Goal: Information Seeking & Learning: Compare options

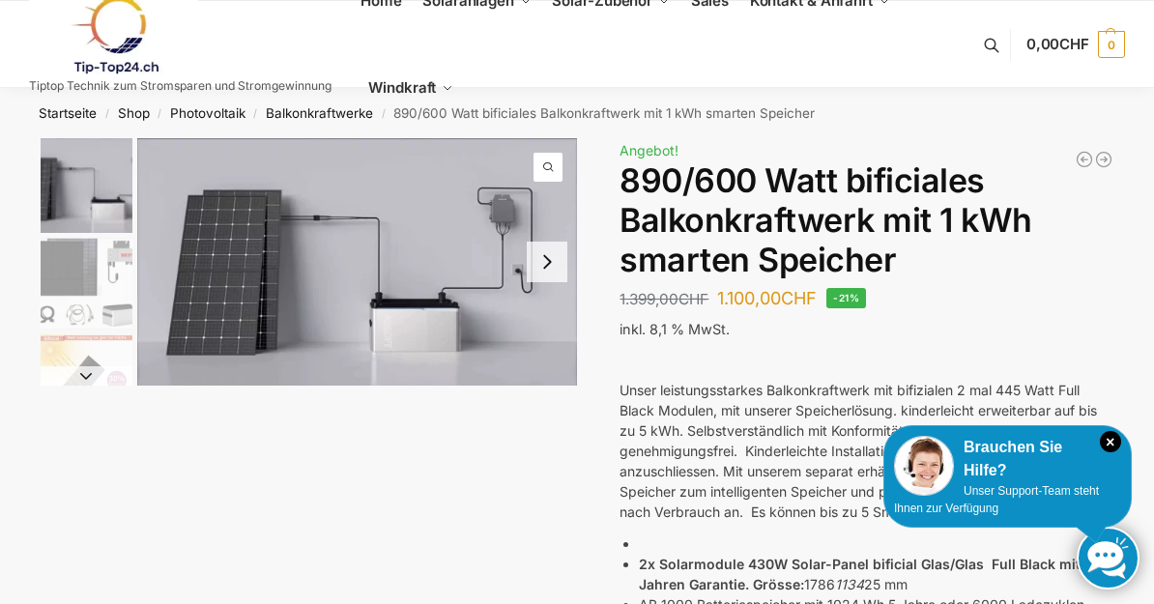
click at [468, 217] on img "1 / 7" at bounding box center [357, 262] width 440 height 248
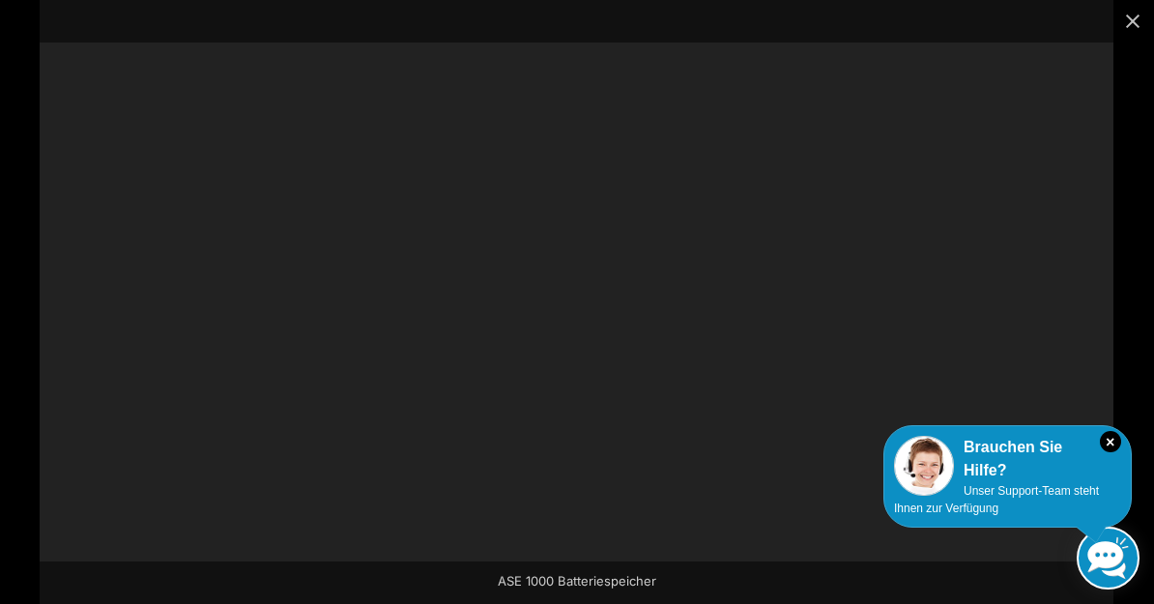
click at [463, 226] on div at bounding box center [577, 302] width 1074 height 604
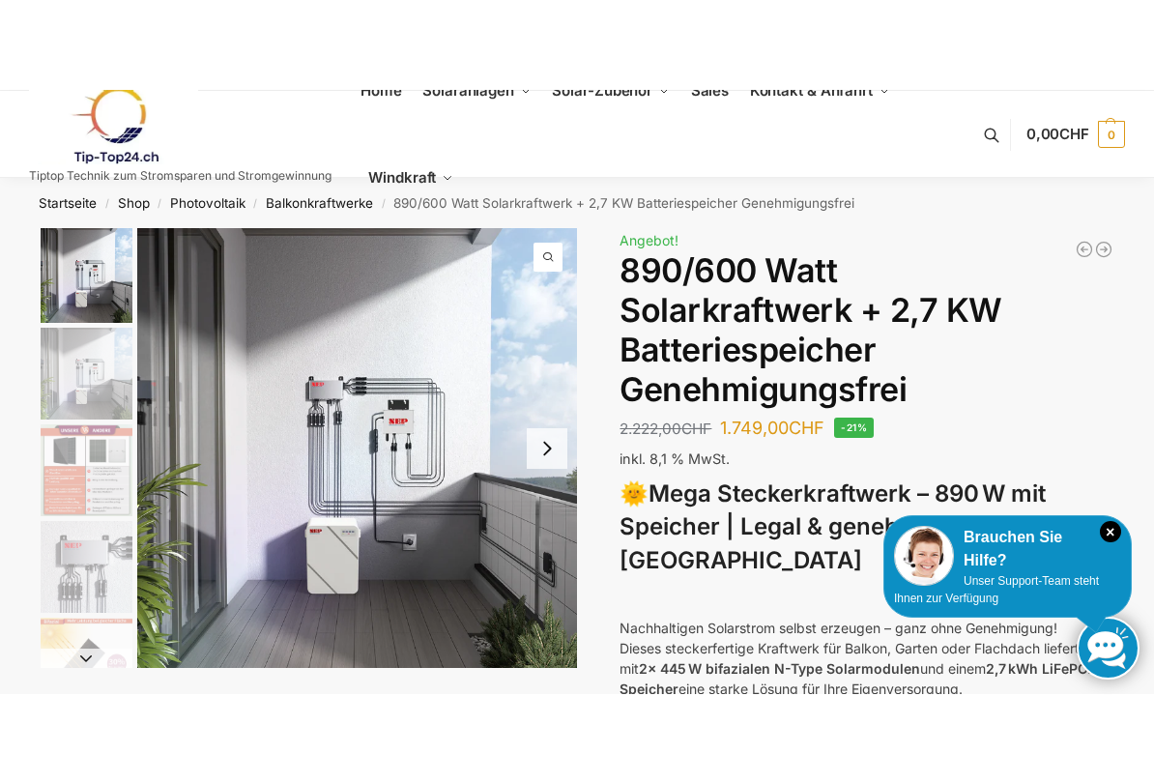
scroll to position [72, 0]
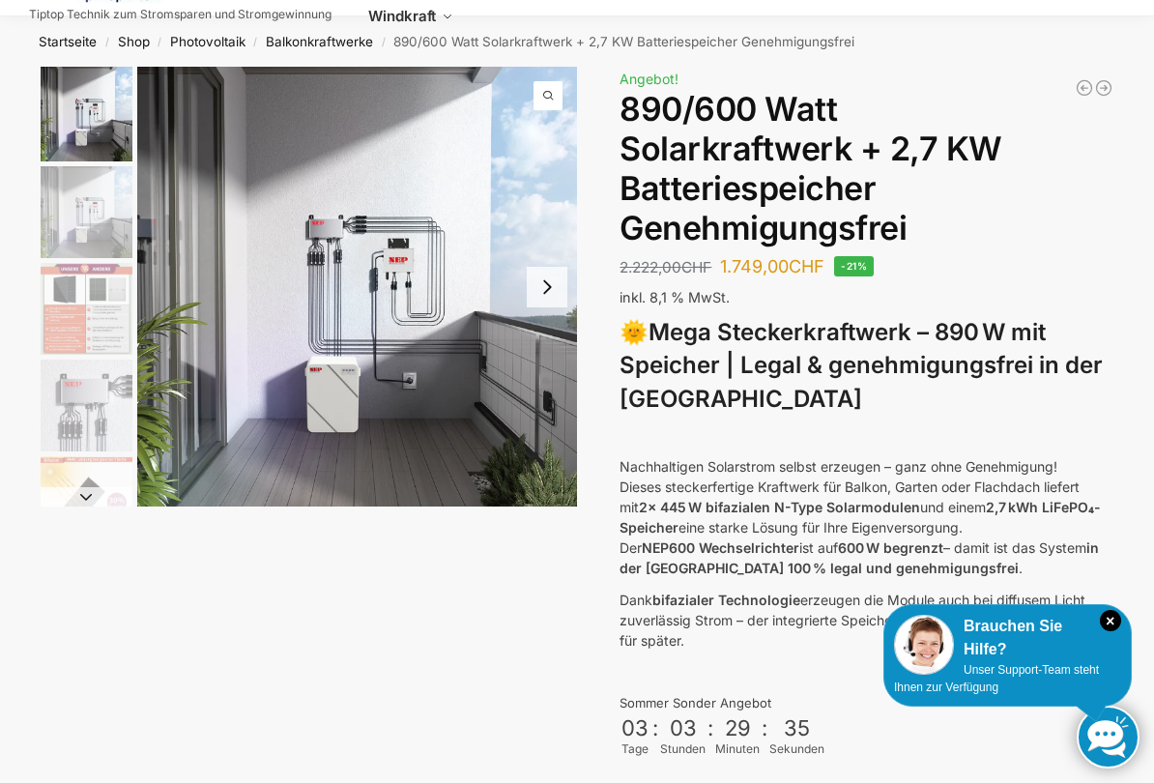
click at [364, 339] on img "1 / 12" at bounding box center [357, 287] width 440 height 440
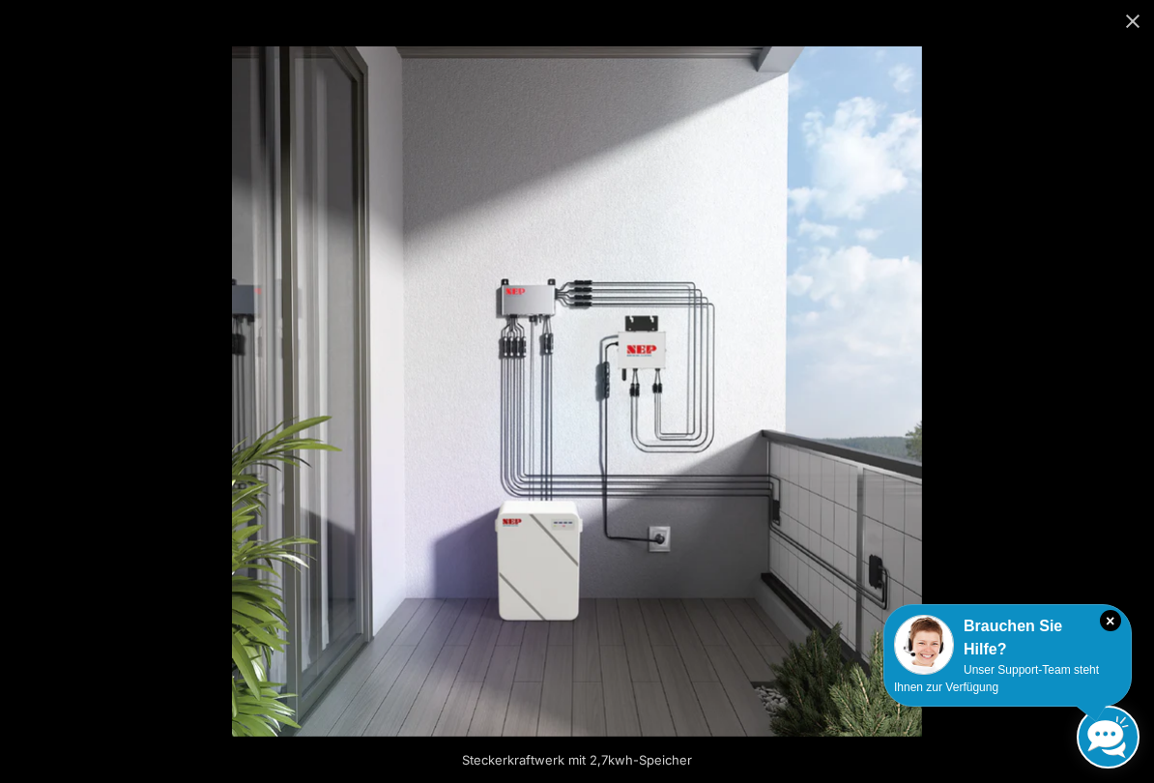
click at [597, 382] on img at bounding box center [577, 391] width 690 height 690
click at [503, 178] on img at bounding box center [577, 391] width 690 height 690
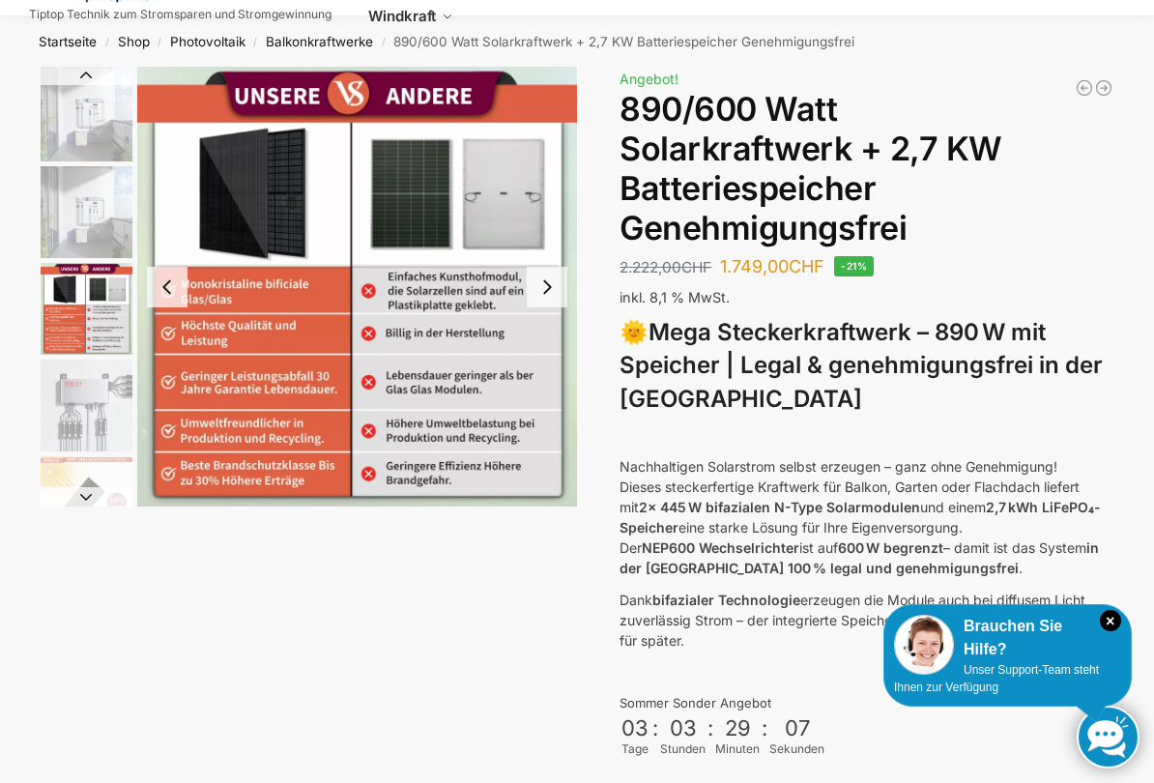
click at [454, 284] on img "3 / 12" at bounding box center [357, 287] width 440 height 440
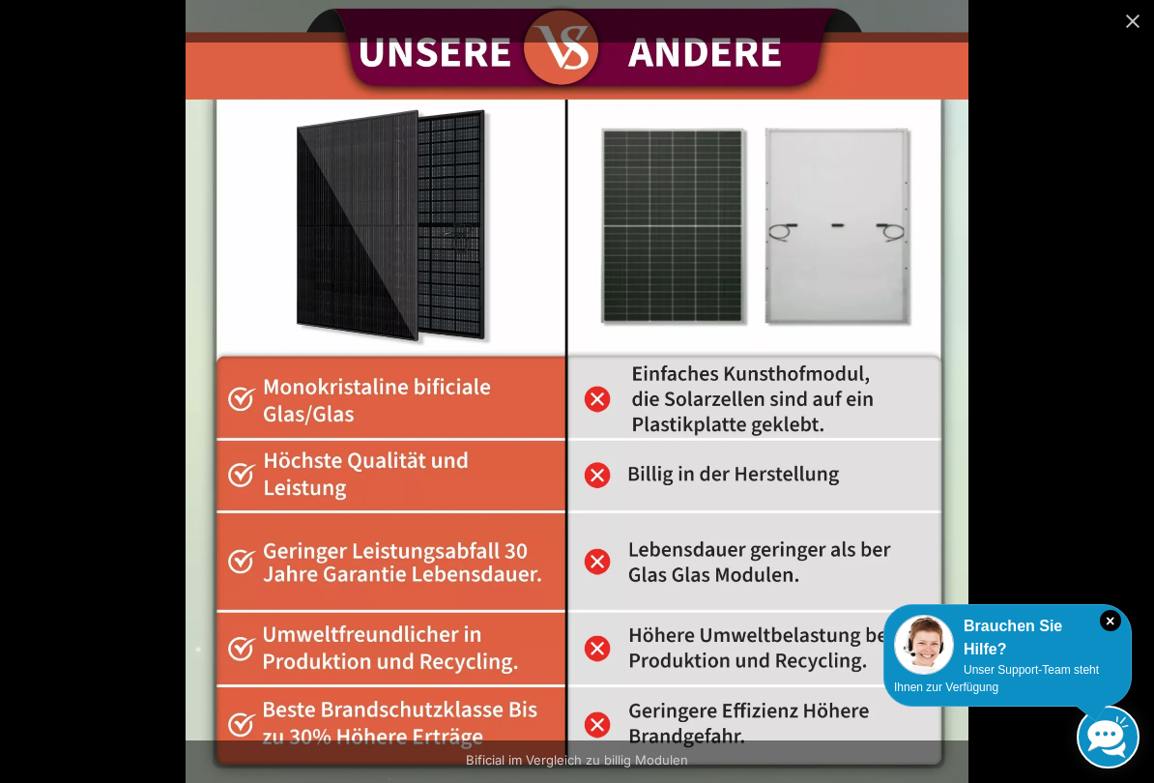
click at [1109, 627] on icon "×" at bounding box center [1110, 620] width 21 height 21
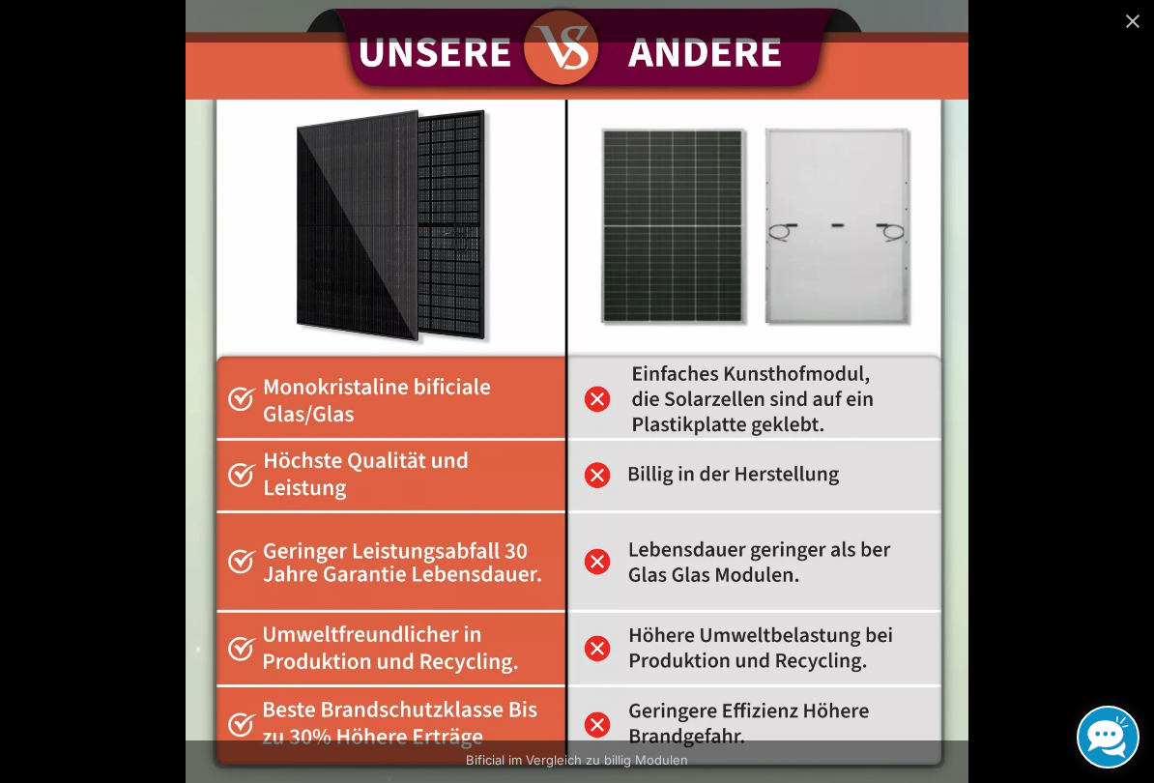
click at [1152, 17] on button "Close (Esc)" at bounding box center [1133, 21] width 43 height 43
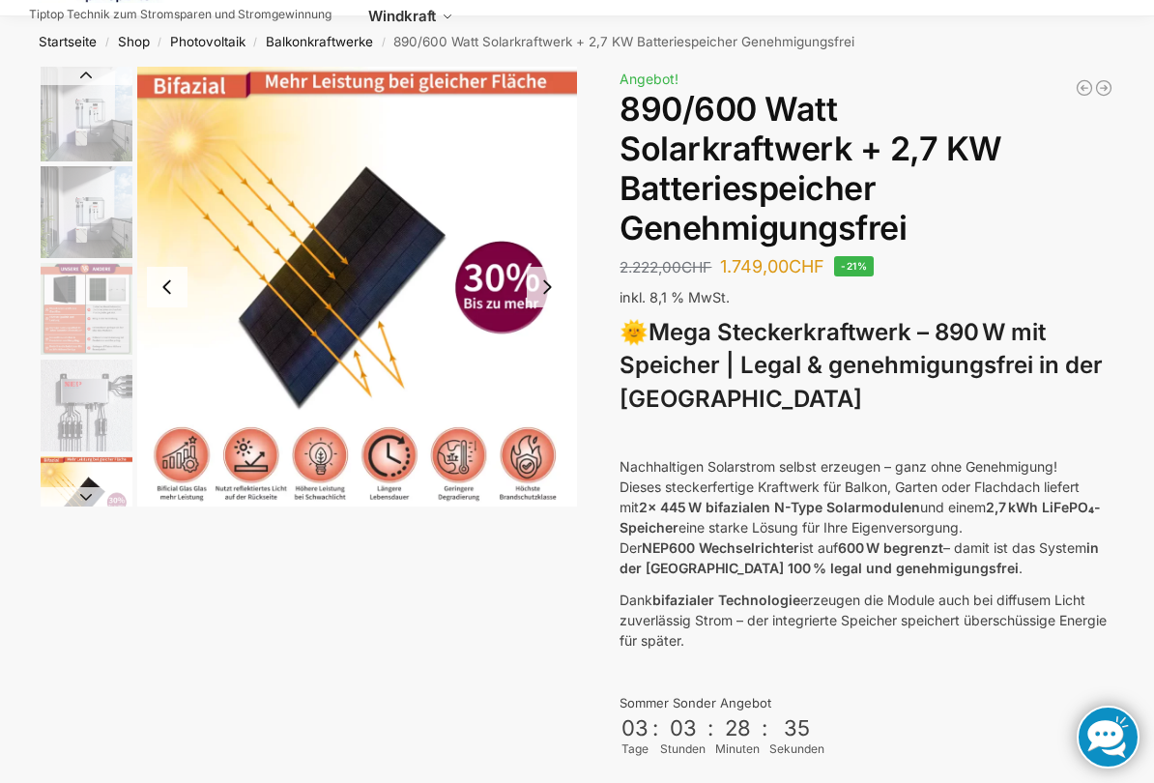
click at [500, 177] on img "5 / 12" at bounding box center [357, 287] width 440 height 440
